Goal: Information Seeking & Learning: Check status

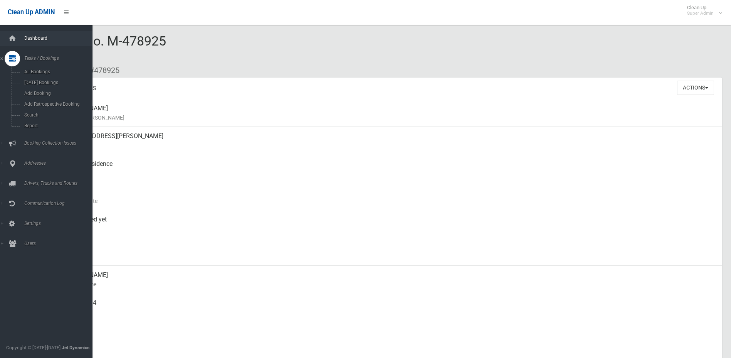
drag, startPoint x: 18, startPoint y: 39, endPoint x: 30, endPoint y: 39, distance: 11.6
click at [18, 39] on div at bounding box center [12, 38] width 15 height 15
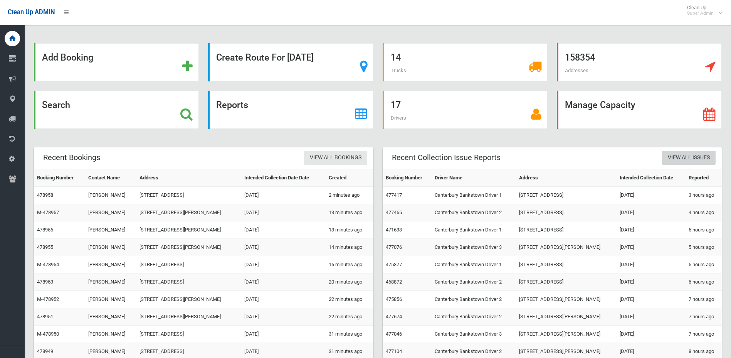
click at [696, 158] on link "View All Issues" at bounding box center [689, 158] width 54 height 14
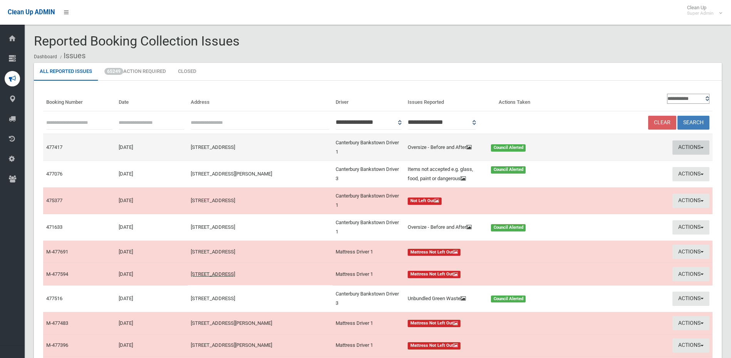
click at [707, 146] on button "Actions" at bounding box center [690, 147] width 37 height 14
click at [600, 163] on link "View Booking" at bounding box center [617, 163] width 92 height 13
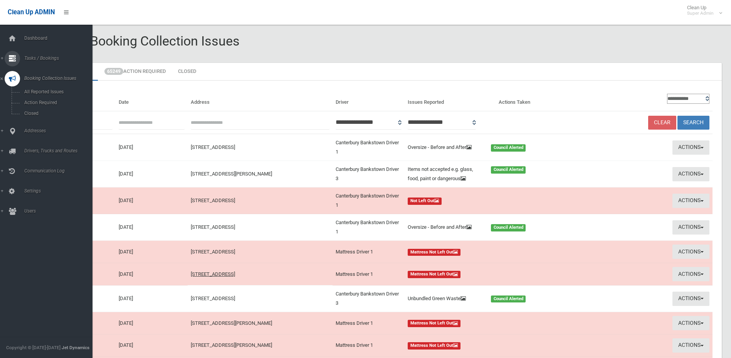
click at [28, 54] on link "Tasks / Bookings" at bounding box center [49, 58] width 98 height 15
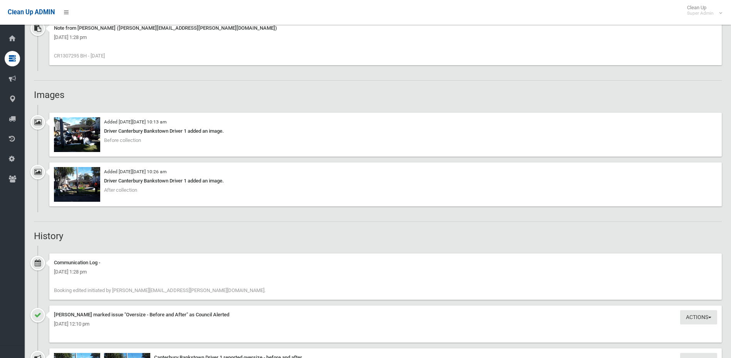
scroll to position [578, 0]
drag, startPoint x: 65, startPoint y: 54, endPoint x: 79, endPoint y: 54, distance: 14.3
click at [79, 54] on span "CR1307295 BH - 13.8.25" at bounding box center [79, 54] width 51 height 6
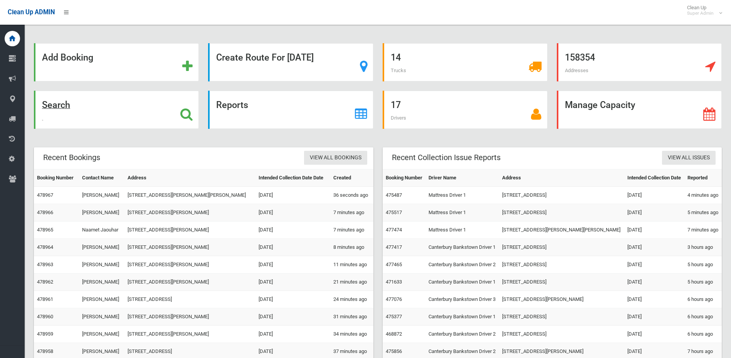
click at [173, 116] on div "Search" at bounding box center [116, 110] width 165 height 38
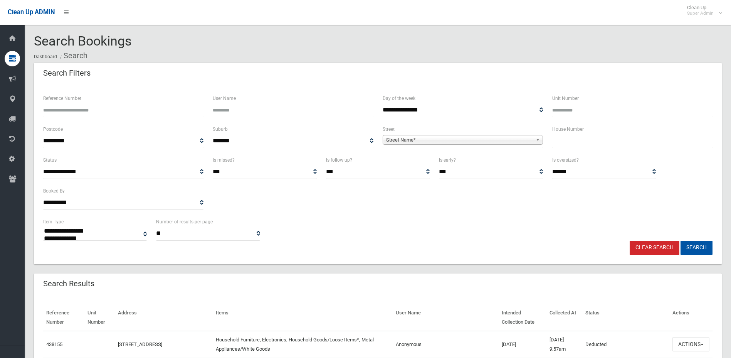
select select
type input "******"
click at [680, 240] on button "Search" at bounding box center [696, 247] width 32 height 14
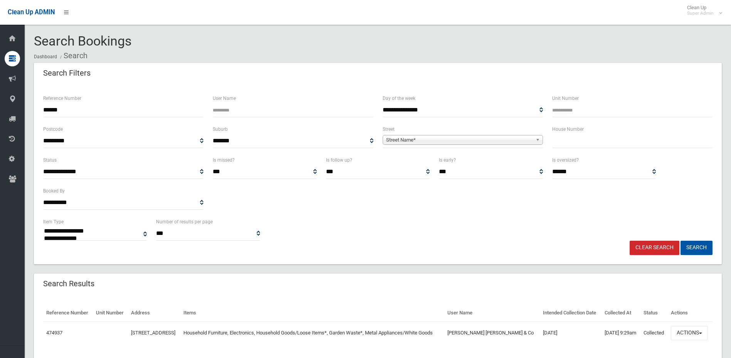
select select
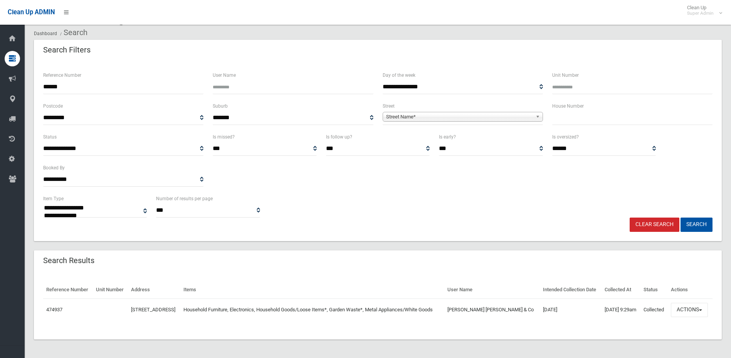
scroll to position [37, 0]
click at [687, 302] on button "Actions" at bounding box center [689, 309] width 37 height 14
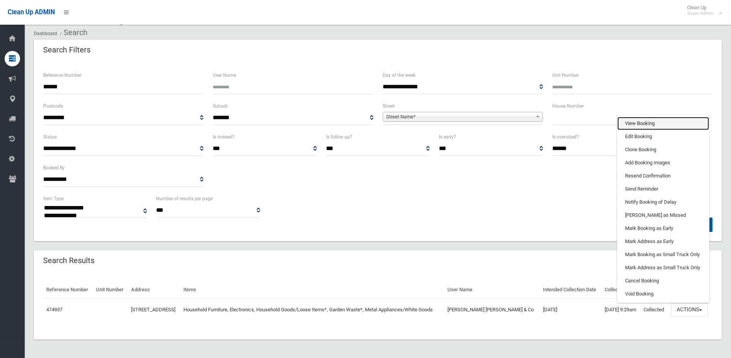
click at [644, 118] on link "View Booking" at bounding box center [663, 123] width 92 height 13
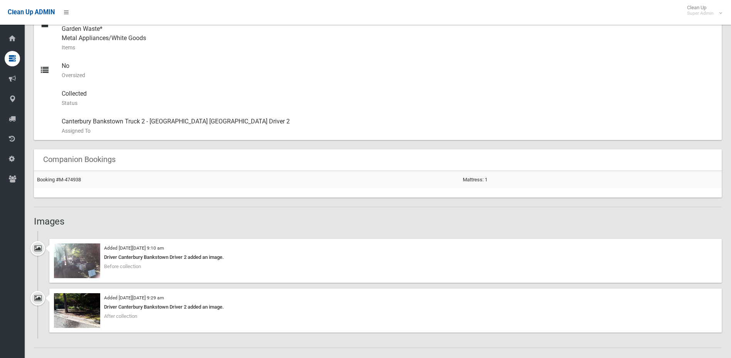
scroll to position [462, 0]
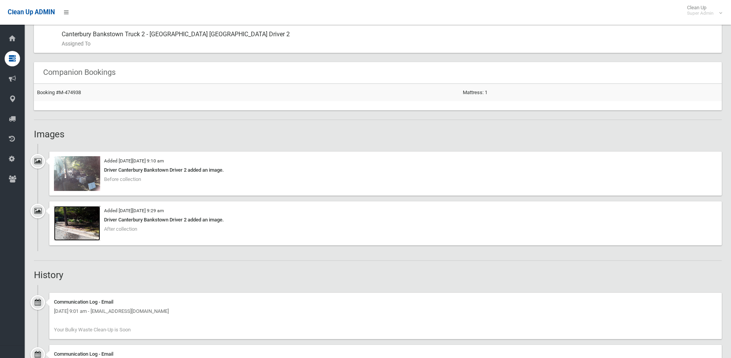
click at [89, 230] on img at bounding box center [77, 223] width 46 height 35
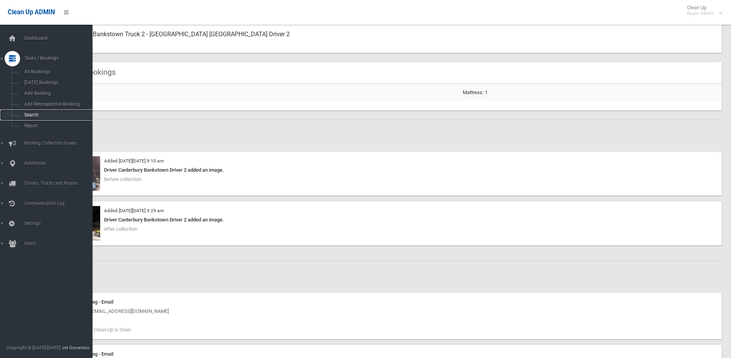
click at [36, 114] on span "Search" at bounding box center [57, 114] width 70 height 5
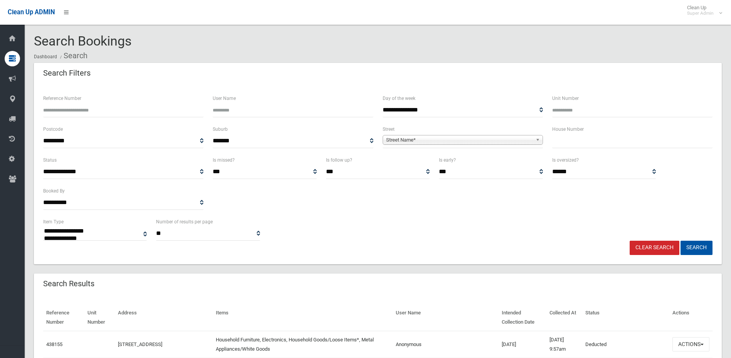
select select
click at [438, 137] on span "Street Name*" at bounding box center [459, 139] width 146 height 9
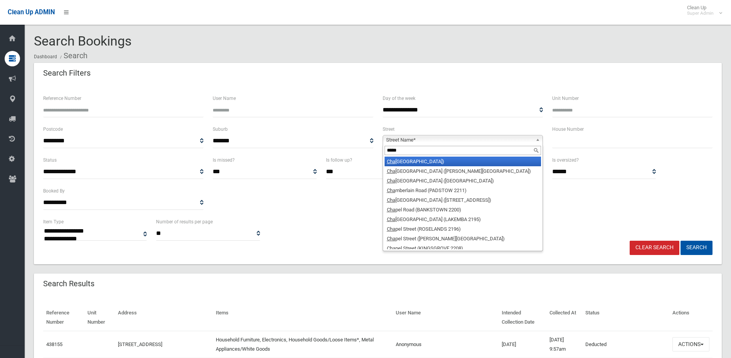
type input "******"
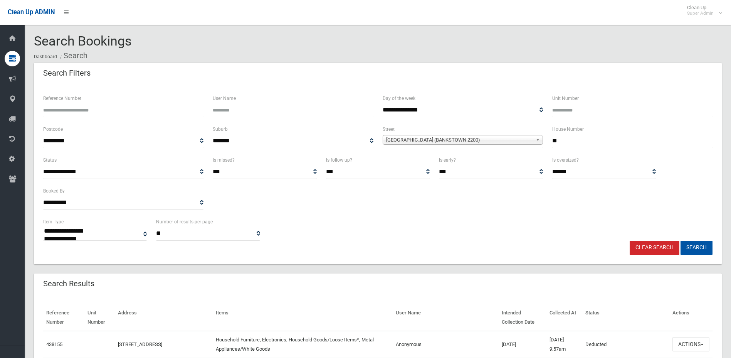
type input "**"
click at [680, 240] on button "Search" at bounding box center [696, 247] width 32 height 14
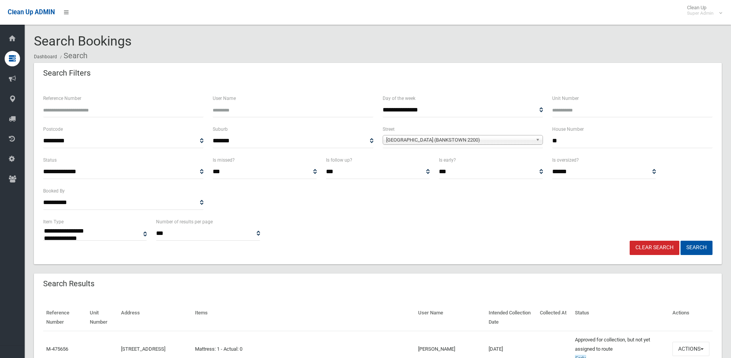
select select
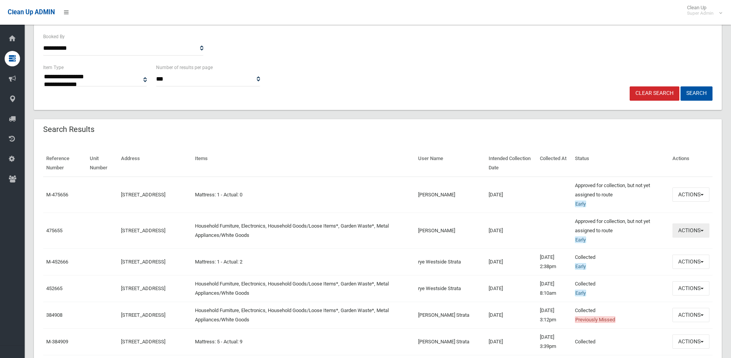
click at [697, 230] on button "Actions" at bounding box center [690, 230] width 37 height 14
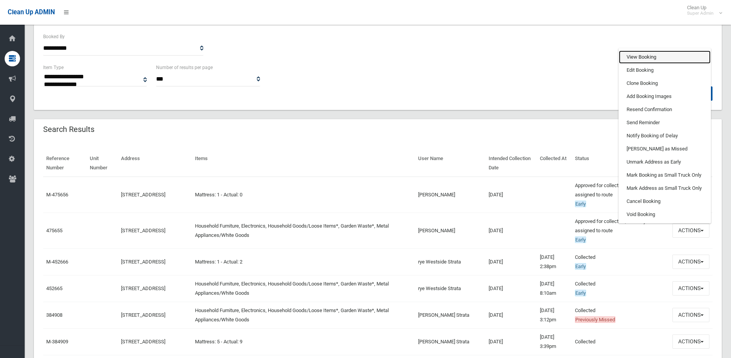
click at [633, 56] on link "View Booking" at bounding box center [665, 56] width 92 height 13
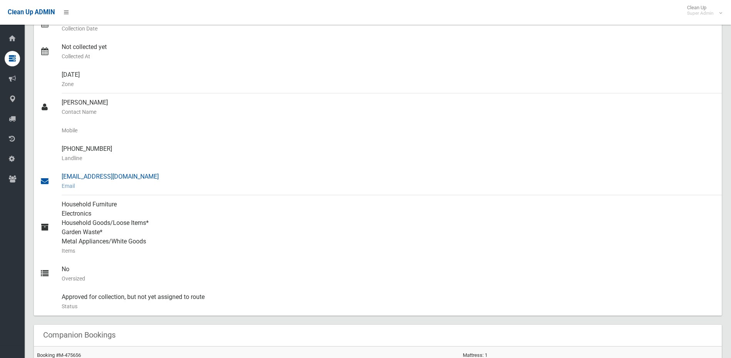
scroll to position [193, 0]
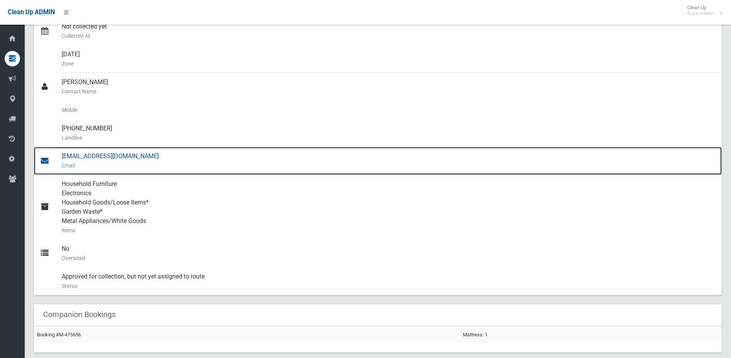
click at [80, 153] on div "[EMAIL_ADDRESS][DOMAIN_NAME] Email" at bounding box center [389, 161] width 654 height 28
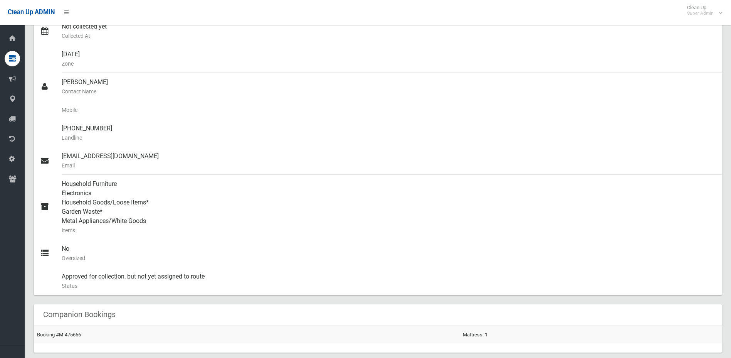
drag, startPoint x: 158, startPoint y: 333, endPoint x: 158, endPoint y: 323, distance: 10.4
click at [158, 333] on td "Booking #M-475656" at bounding box center [247, 334] width 426 height 17
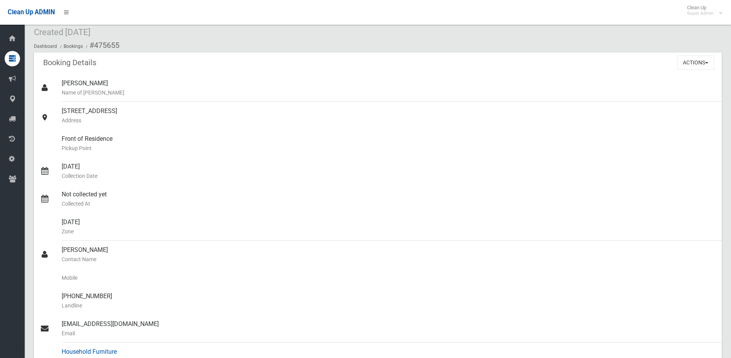
scroll to position [39, 0]
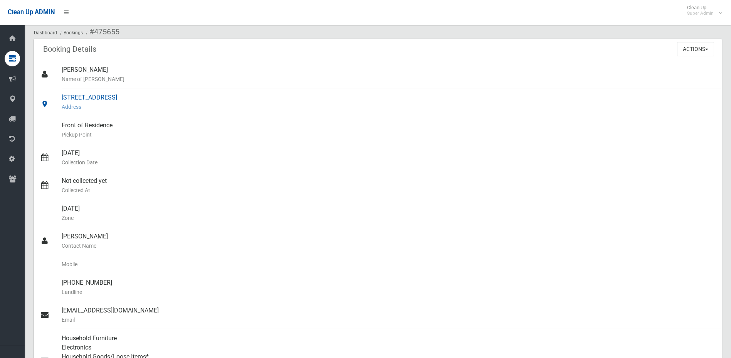
click at [681, 118] on div "Front of Residence [GEOGRAPHIC_DATA]" at bounding box center [389, 130] width 654 height 28
